Goal: Check status: Check status

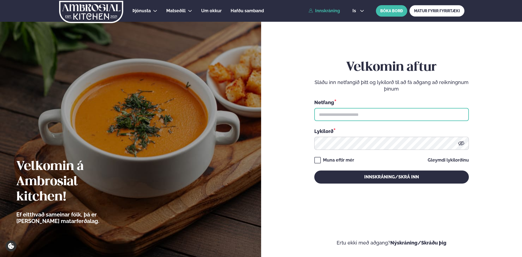
click at [369, 111] on input "text" at bounding box center [391, 114] width 154 height 13
type input "**********"
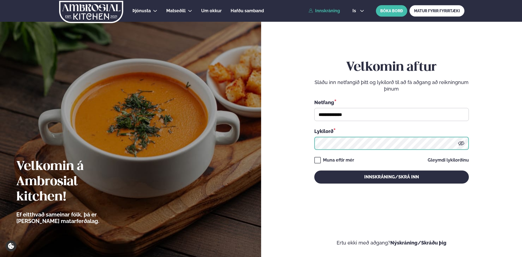
click at [314, 171] on button "Innskráning/Skrá inn" at bounding box center [391, 177] width 154 height 13
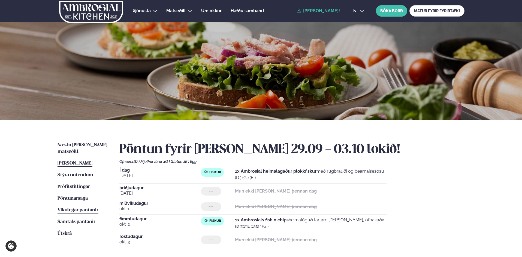
click at [88, 208] on span "Vikulegar pantanir" at bounding box center [77, 210] width 41 height 5
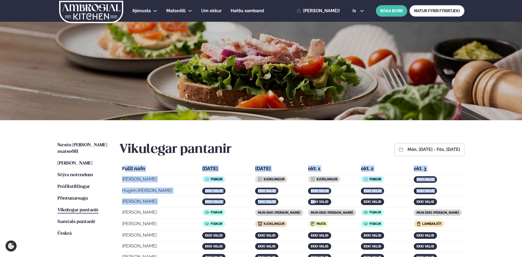
drag, startPoint x: 123, startPoint y: 169, endPoint x: 319, endPoint y: 199, distance: 198.4
click at [137, 170] on th "Fullt nafn" at bounding box center [160, 169] width 80 height 10
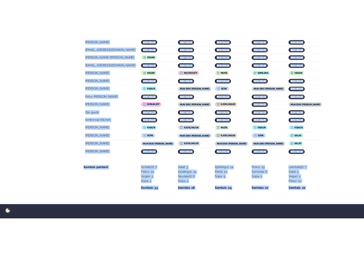
scroll to position [990, 0]
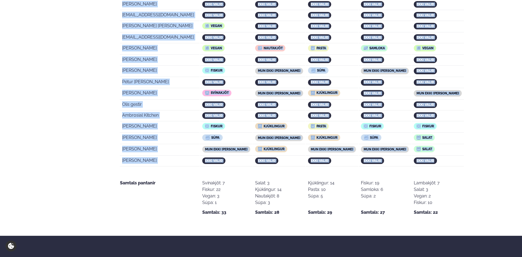
drag, startPoint x: 123, startPoint y: 168, endPoint x: 436, endPoint y: 137, distance: 315.0
